Goal: Task Accomplishment & Management: Manage account settings

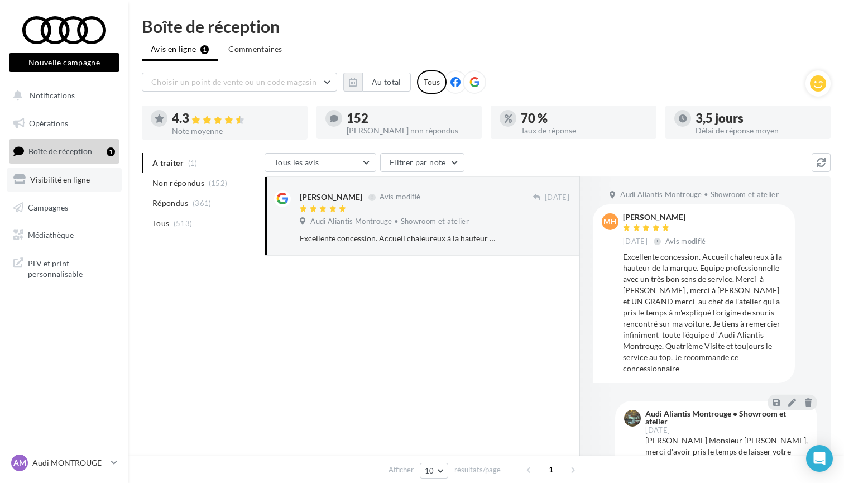
click at [49, 175] on span "Visibilité en ligne" at bounding box center [60, 179] width 60 height 9
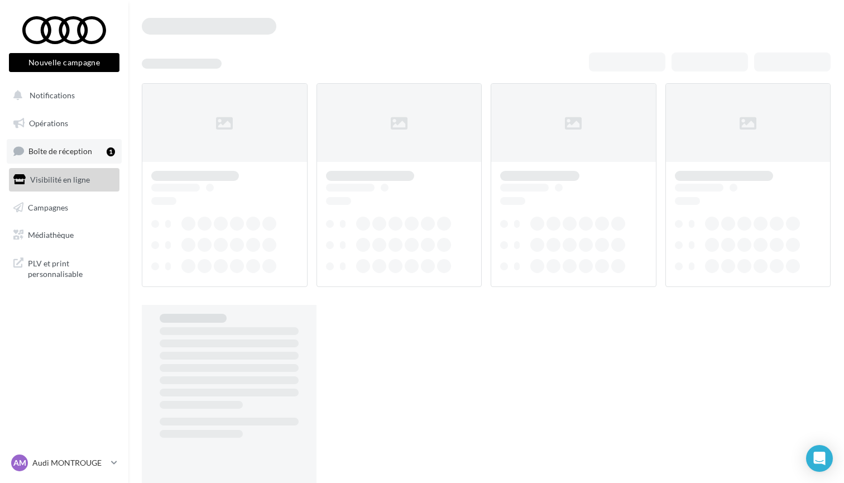
click at [51, 155] on span "Boîte de réception" at bounding box center [60, 150] width 64 height 9
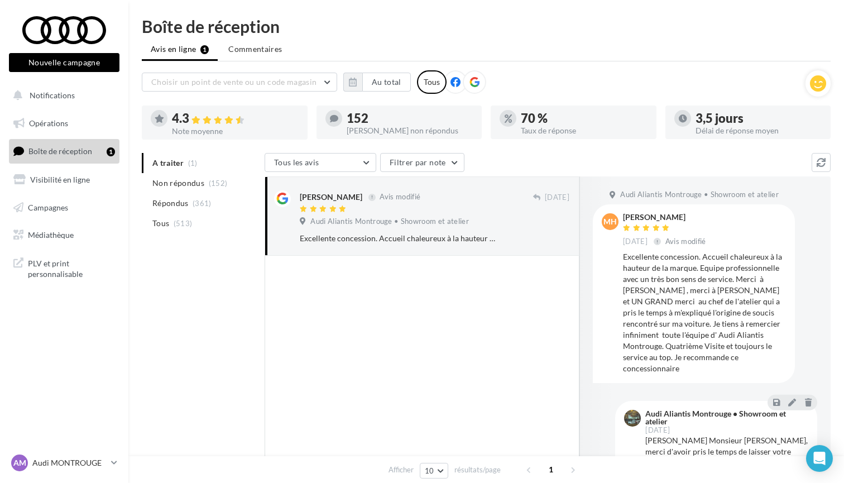
click at [188, 341] on div "A traiter (1) Non répondus (152) Répondus (361) Tous (513) Tous les avis Tous l…" at bounding box center [486, 359] width 689 height 413
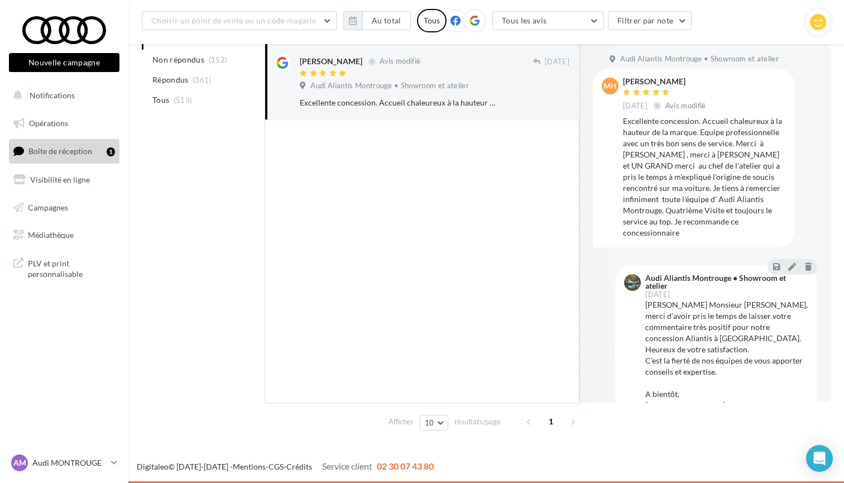
scroll to position [147, 0]
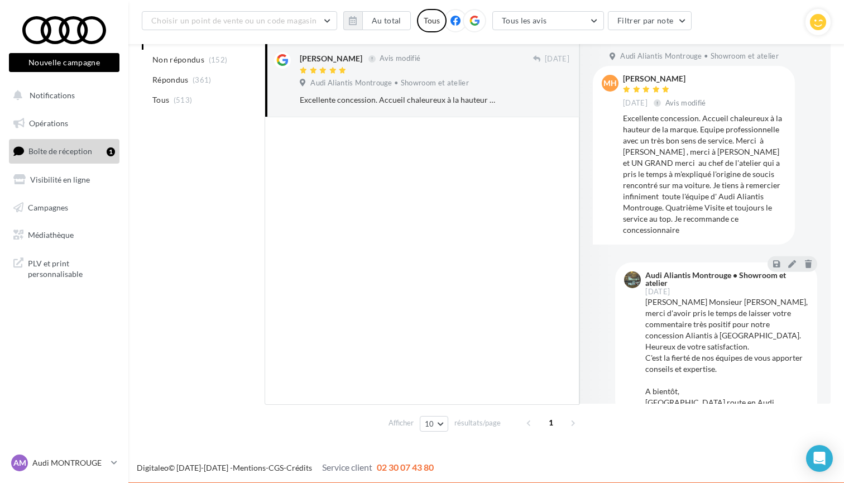
click at [671, 299] on div "Cher Monsieur Hajmi, merci d'avoir pris le temps de laisser votre commentaire t…" at bounding box center [726, 352] width 163 height 112
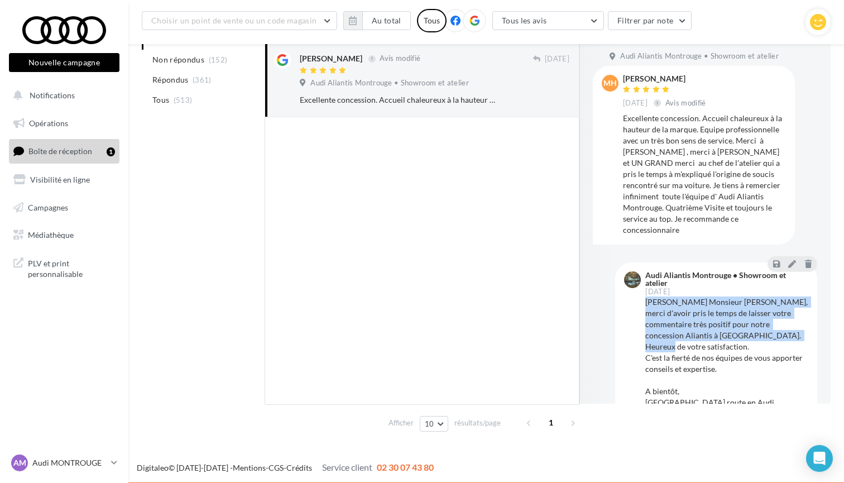
click at [671, 299] on div "Cher Monsieur Hajmi, merci d'avoir pris le temps de laisser votre commentaire t…" at bounding box center [726, 352] width 163 height 112
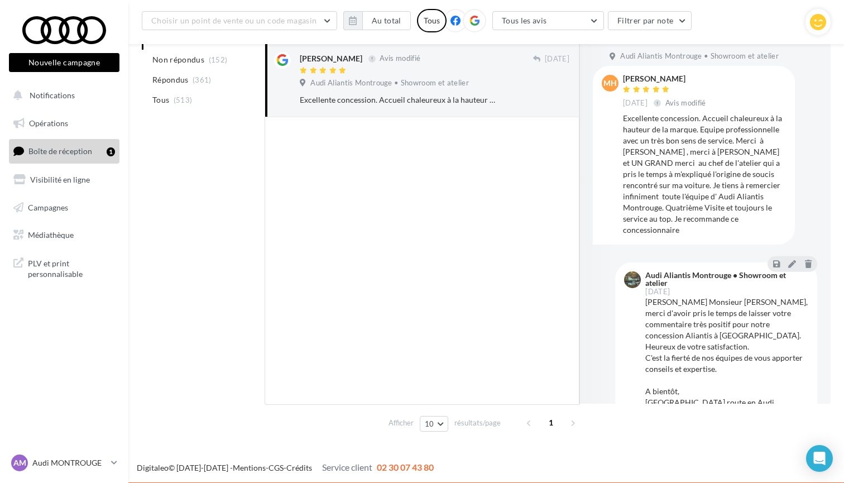
click at [361, 340] on div at bounding box center [422, 260] width 315 height 287
click at [195, 364] on div "A traiter (1) Non répondus (152) Répondus (361) Tous (513) Tous les avis Tous l…" at bounding box center [486, 225] width 689 height 421
click at [89, 454] on div "AM Audi MONTROUGE audi-mont-gest" at bounding box center [58, 462] width 95 height 17
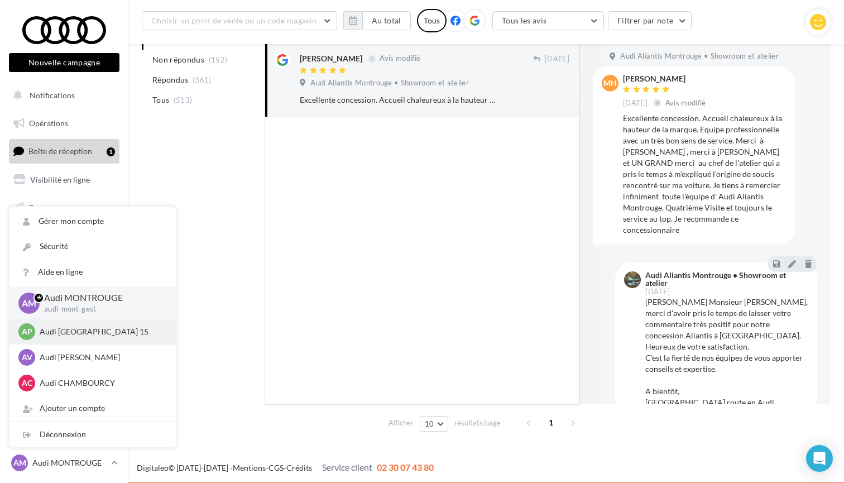
click at [52, 332] on p "Audi PARIS 15" at bounding box center [101, 331] width 123 height 11
